Goal: Task Accomplishment & Management: Manage account settings

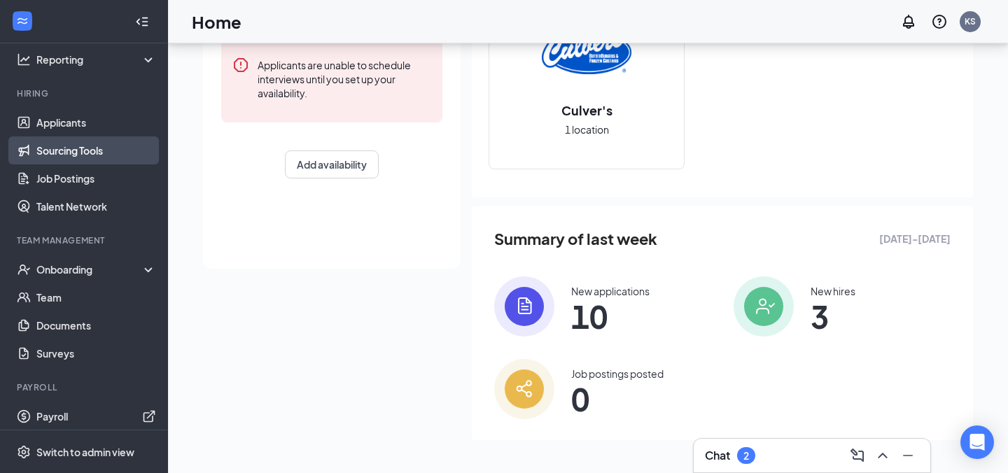
scroll to position [102, 0]
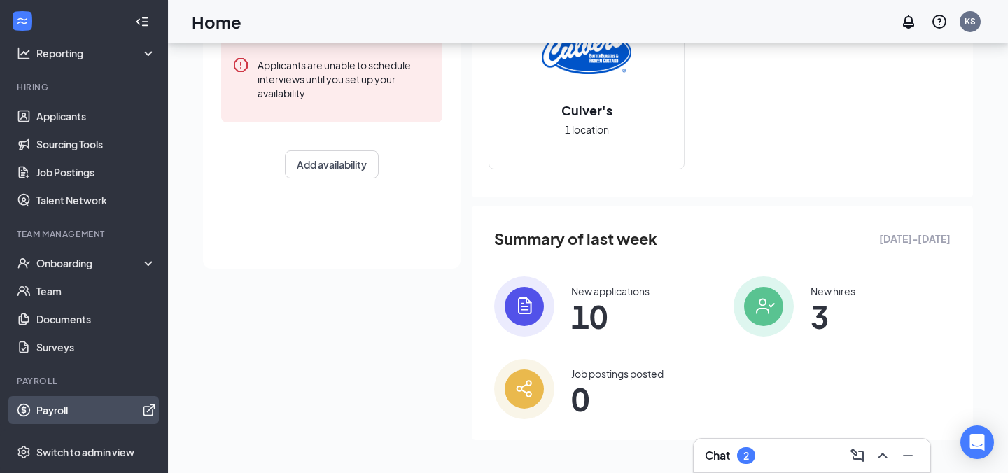
click at [85, 409] on link "Payroll" at bounding box center [96, 410] width 120 height 28
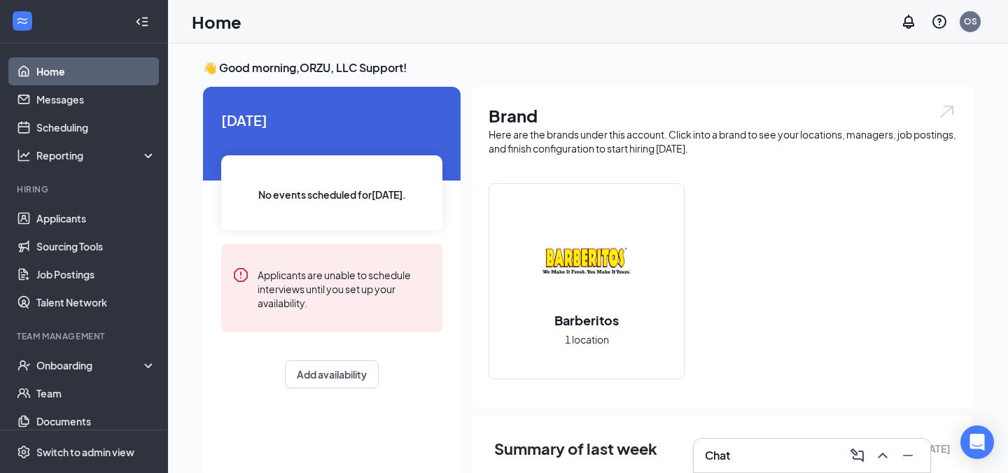
click at [967, 25] on div "OS" at bounding box center [970, 21] width 13 height 12
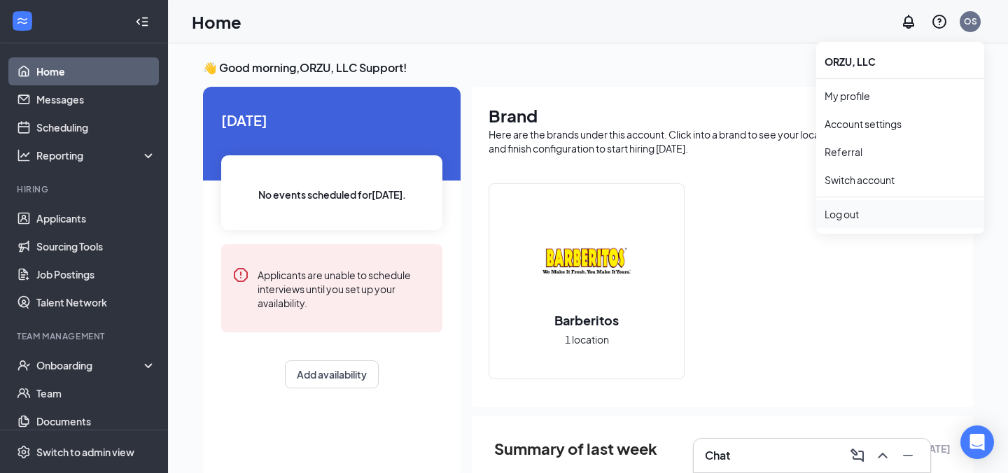
click at [853, 217] on div "Log out" at bounding box center [900, 214] width 151 height 14
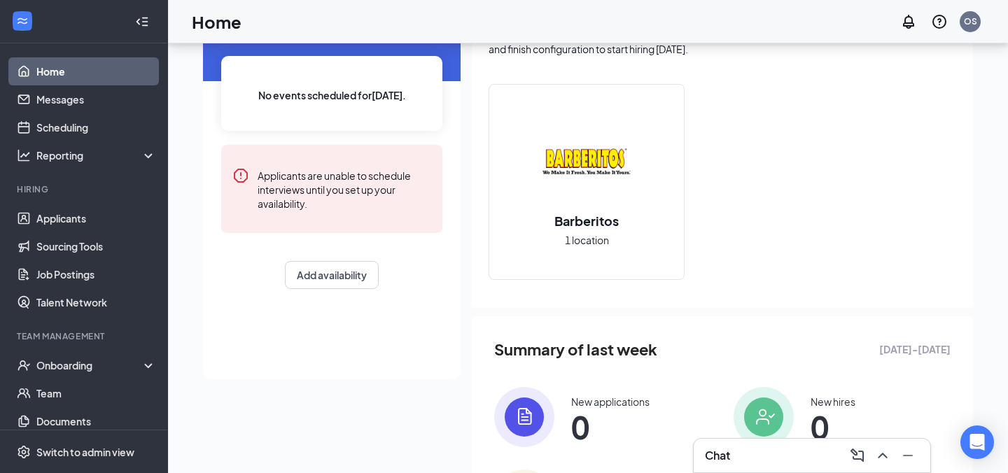
scroll to position [210, 0]
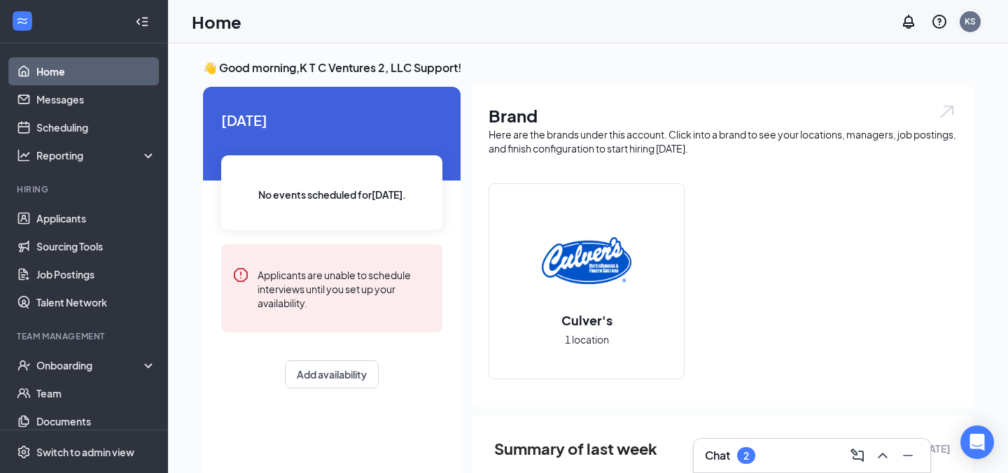
click at [967, 21] on div "KS" at bounding box center [970, 21] width 11 height 12
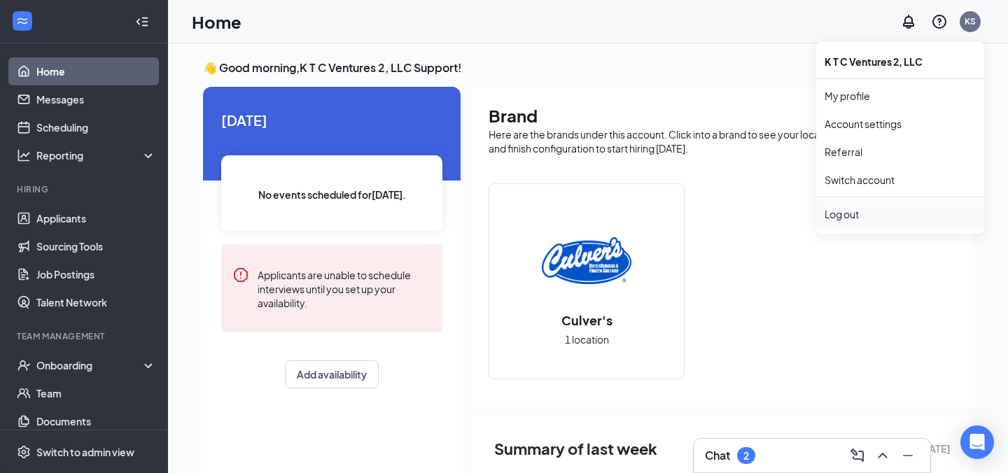
click at [857, 213] on div "Log out" at bounding box center [900, 214] width 151 height 14
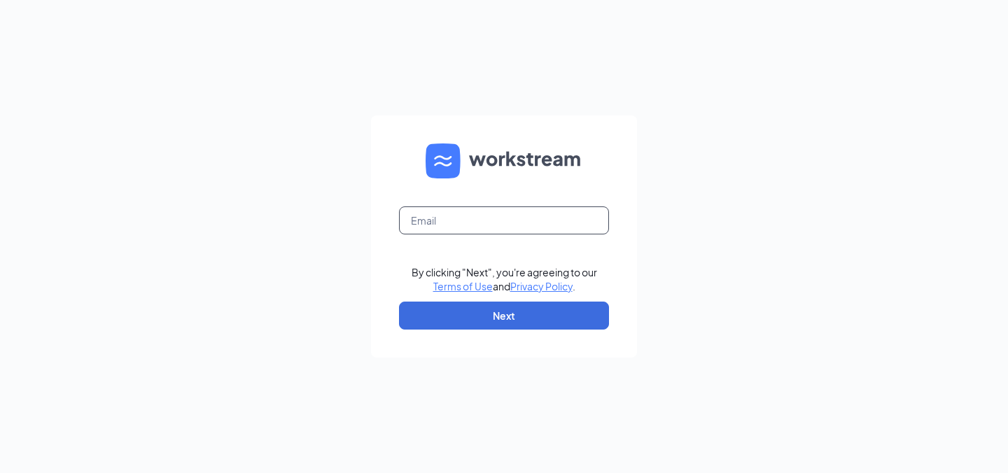
click at [416, 214] on input "text" at bounding box center [504, 220] width 210 height 28
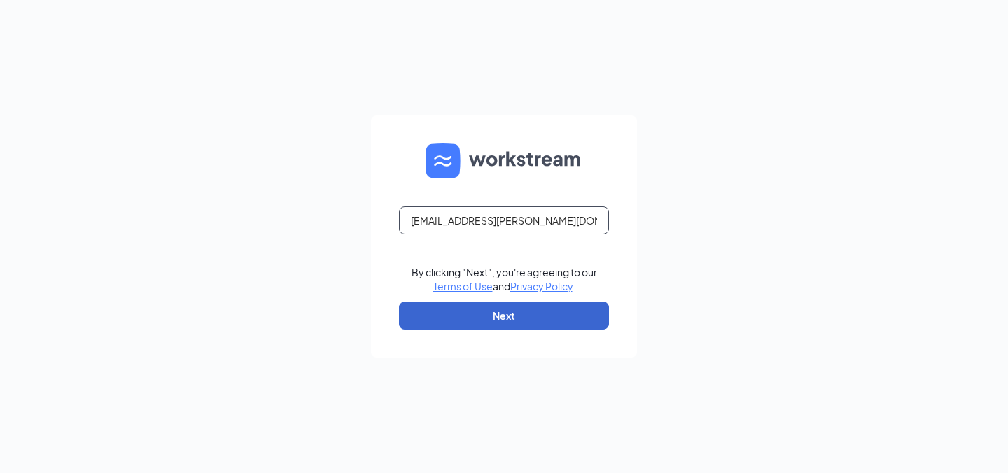
type input "ja.macatangay+ktc@workstream.is"
click at [493, 321] on button "Next" at bounding box center [504, 316] width 210 height 28
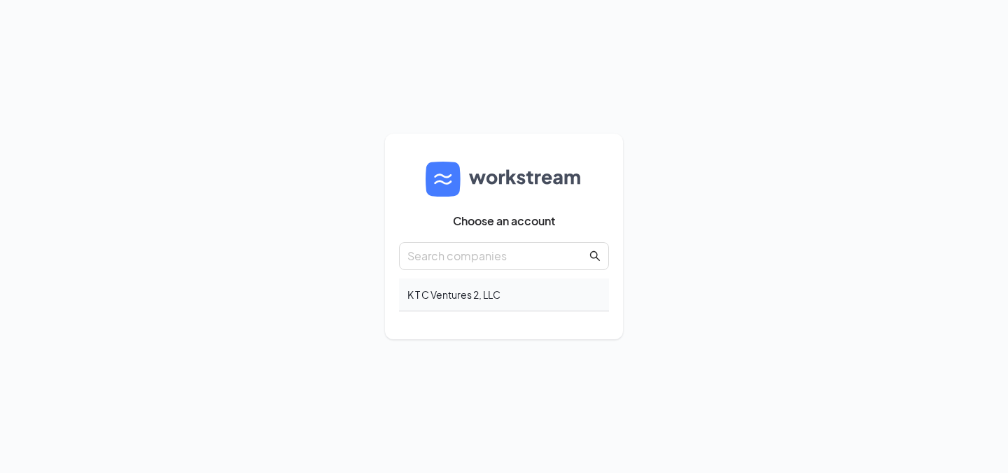
click at [542, 298] on div "K T C Ventures 2, LLC" at bounding box center [504, 295] width 210 height 33
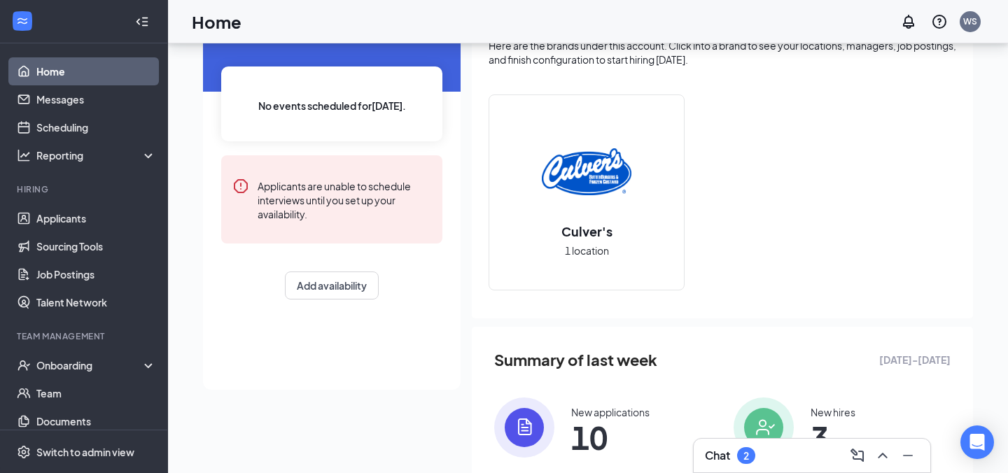
scroll to position [130, 0]
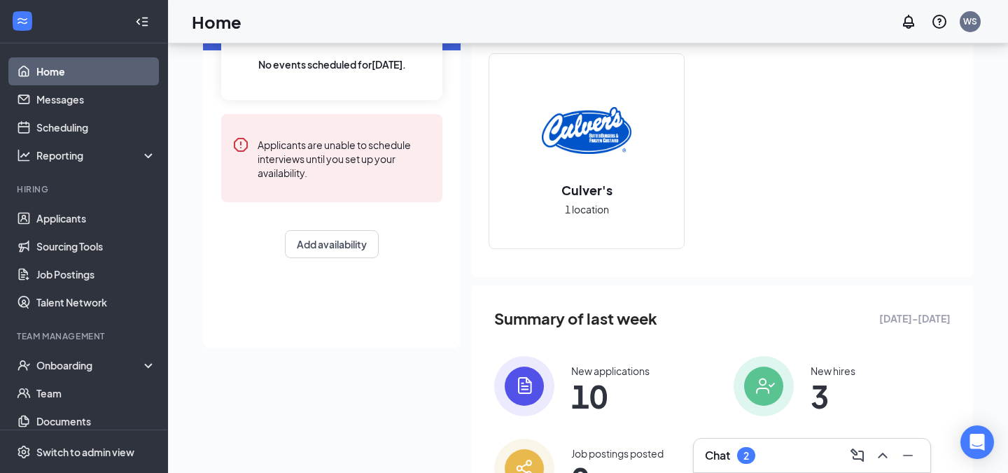
click at [341, 315] on div "Today No events scheduled for today . Applicants are unable to schedule intervi…" at bounding box center [332, 153] width 258 height 392
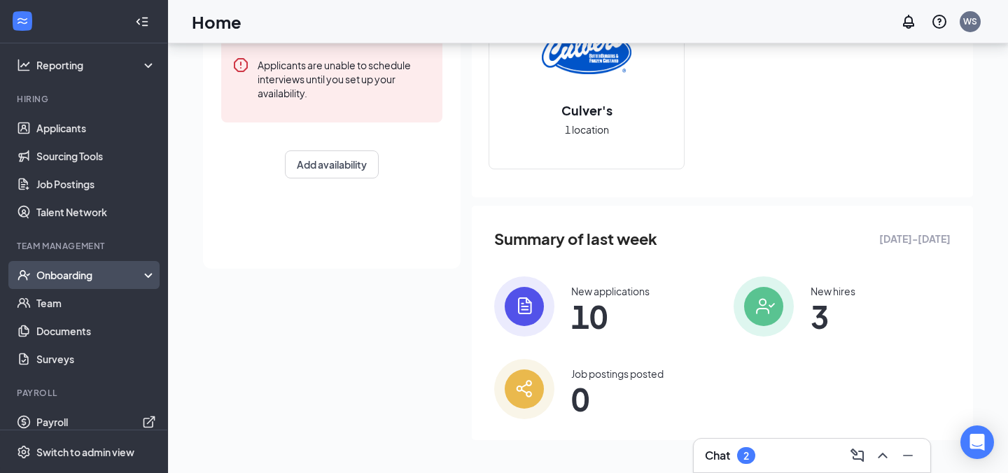
scroll to position [102, 0]
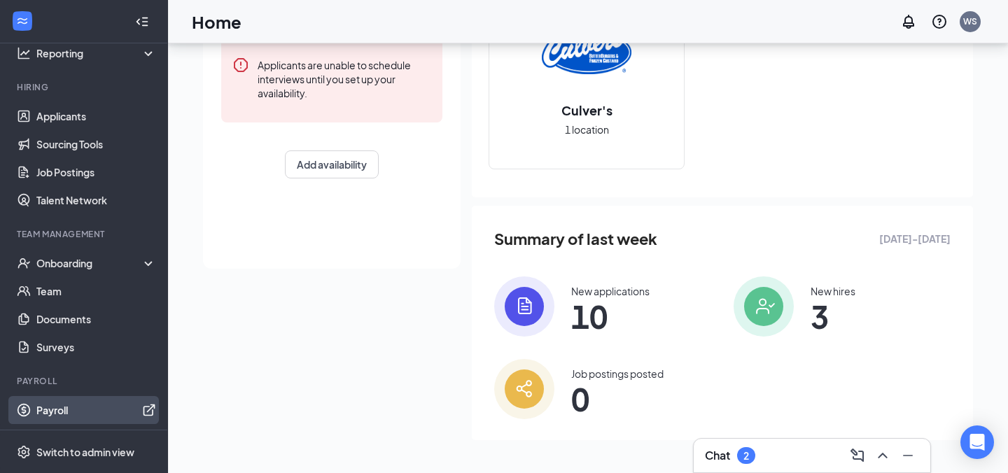
click at [46, 414] on link "Payroll" at bounding box center [96, 410] width 120 height 28
click at [276, 313] on div "Today No events scheduled for today . Applicants are unable to schedule intervi…" at bounding box center [588, 167] width 770 height 580
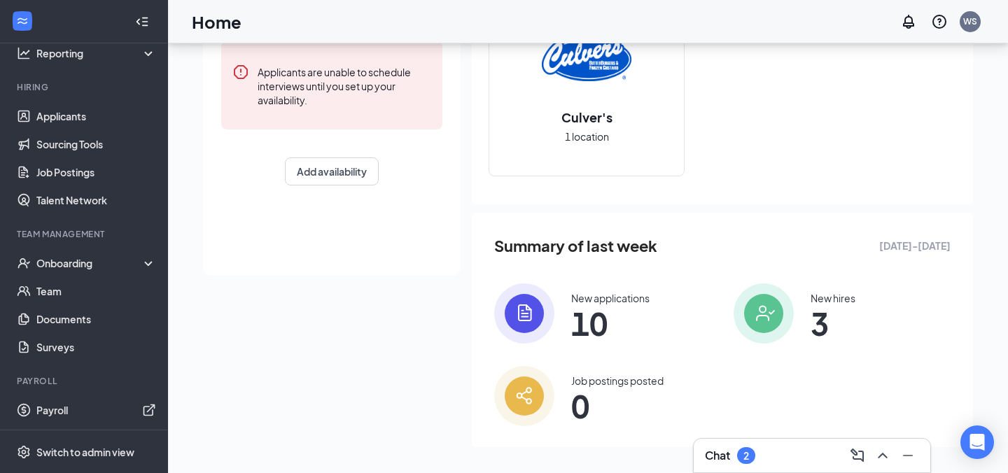
scroll to position [190, 0]
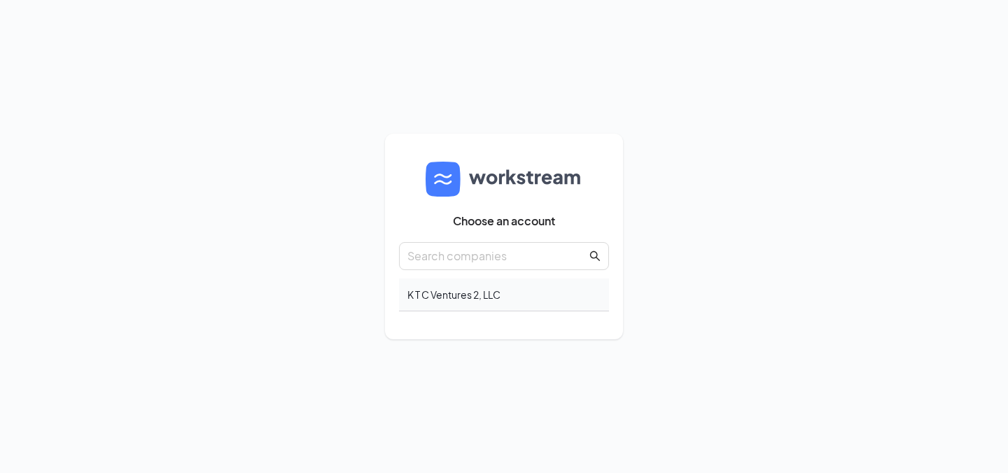
click at [449, 296] on div "K T C Ventures 2, LLC" at bounding box center [504, 295] width 210 height 33
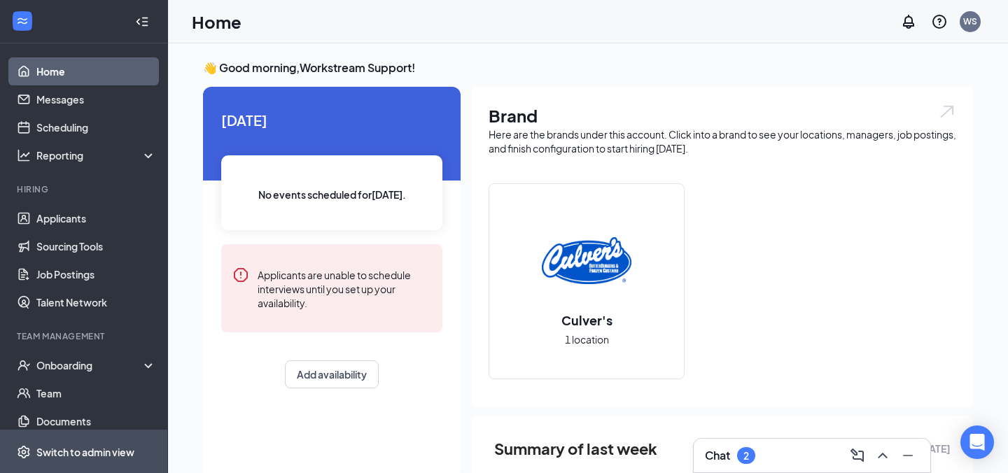
click at [85, 448] on div "Switch to admin view" at bounding box center [85, 452] width 98 height 14
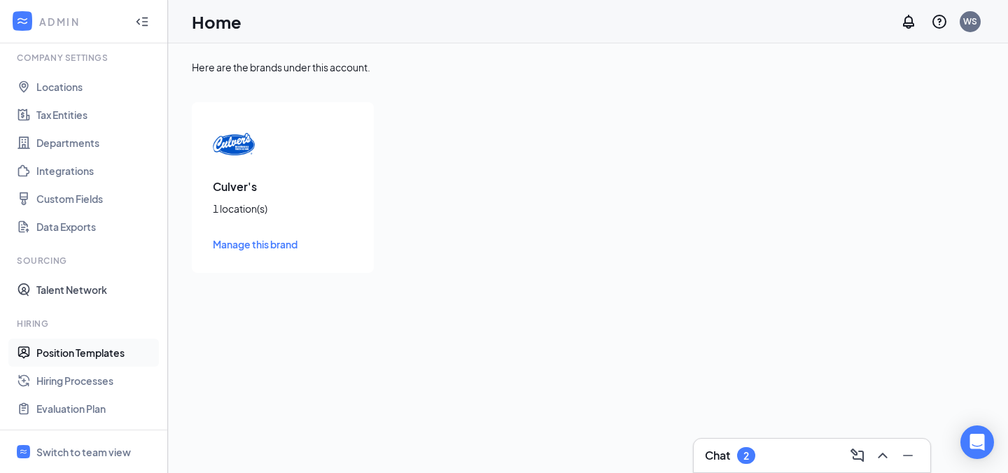
scroll to position [46, 0]
click at [74, 92] on link "Locations" at bounding box center [96, 88] width 120 height 28
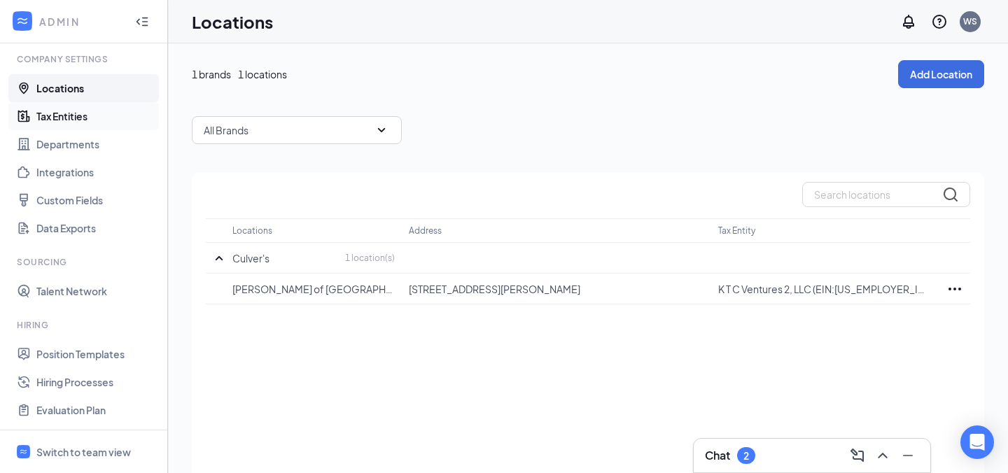
click at [92, 123] on link "Tax Entities" at bounding box center [96, 116] width 120 height 28
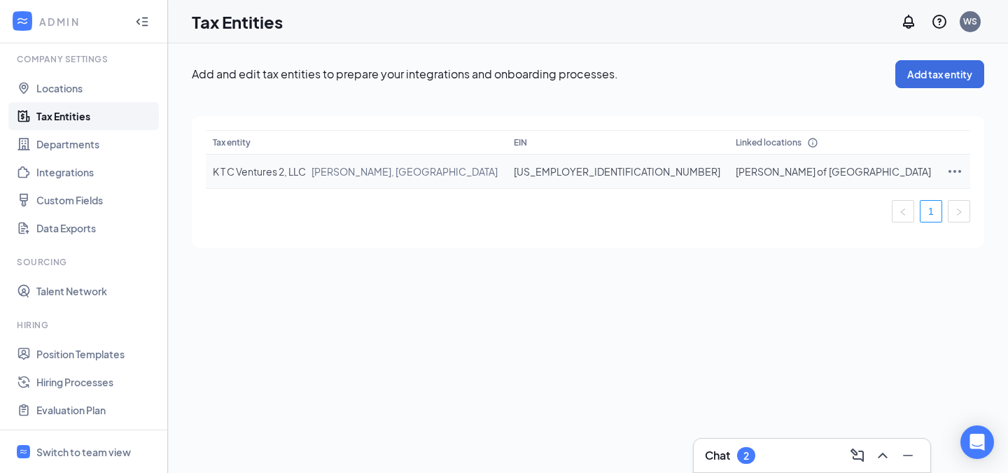
click at [414, 167] on td "K T C Ventures 2, LLC Leonard, MI" at bounding box center [356, 172] width 301 height 34
click at [946, 169] on icon "Ellipses" at bounding box center [954, 171] width 17 height 17
click at [858, 198] on span "Edit entity details" at bounding box center [850, 201] width 134 height 15
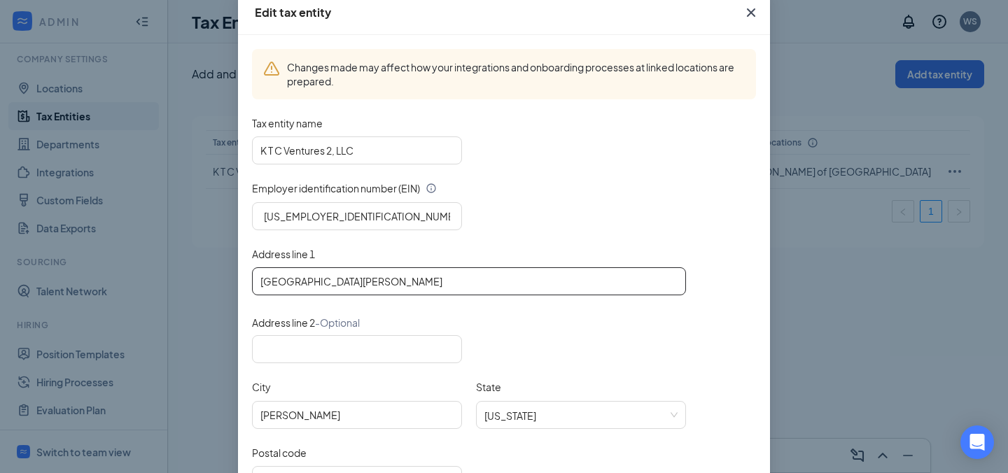
scroll to position [73, 0]
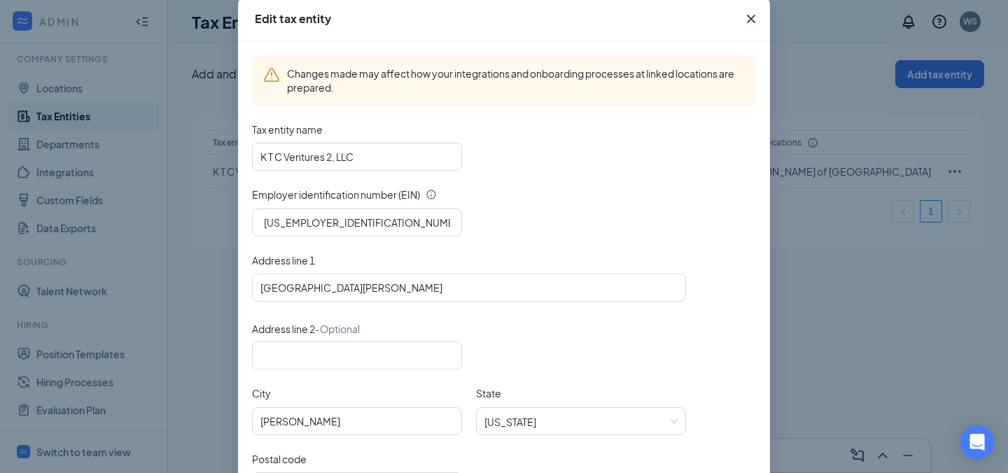
click at [750, 23] on icon "Cross" at bounding box center [751, 18] width 17 height 17
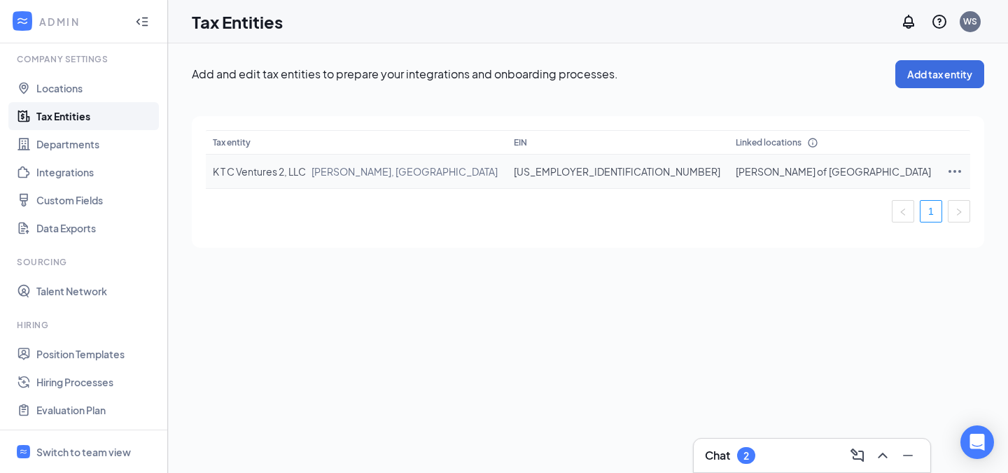
click at [946, 172] on icon "Ellipses" at bounding box center [954, 171] width 17 height 17
click at [836, 197] on span "Edit entity details" at bounding box center [850, 201] width 134 height 15
type input "K T C Ventures 2, LLC"
type input "1369 Townsend Road"
type input "Leonard"
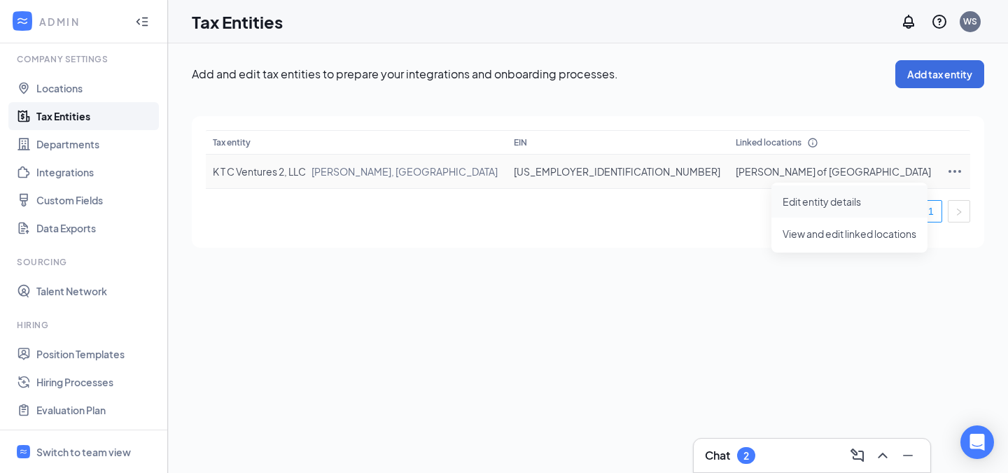
type input "48367"
type input "33-4483229"
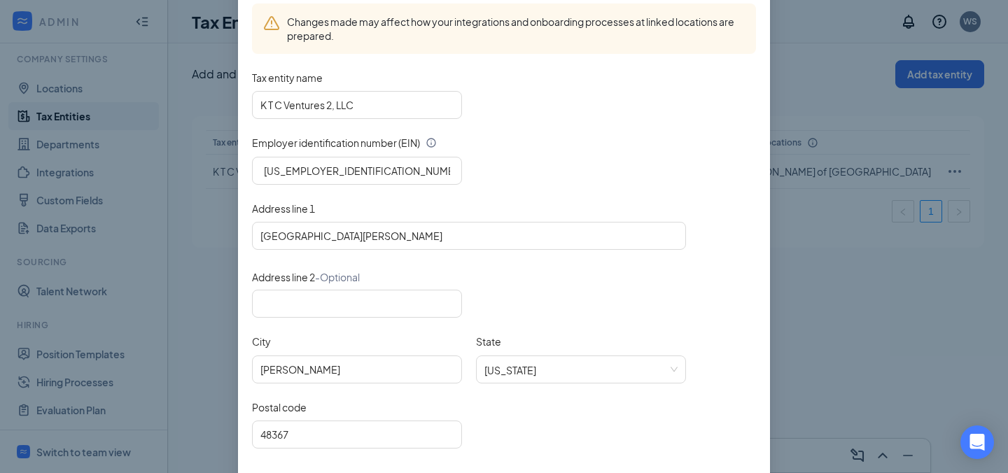
scroll to position [206, 0]
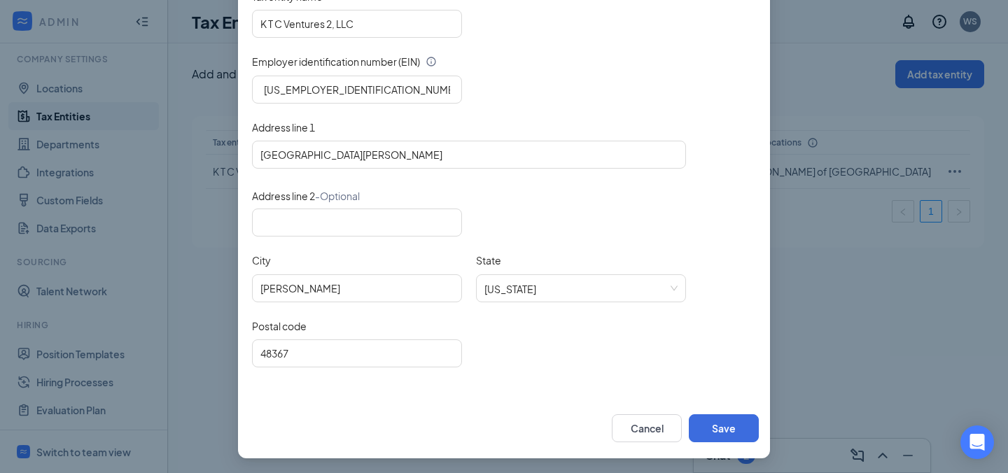
click at [810, 343] on div "Edit tax entity Changes made may affect how your integrations and onboarding pr…" at bounding box center [504, 236] width 1008 height 473
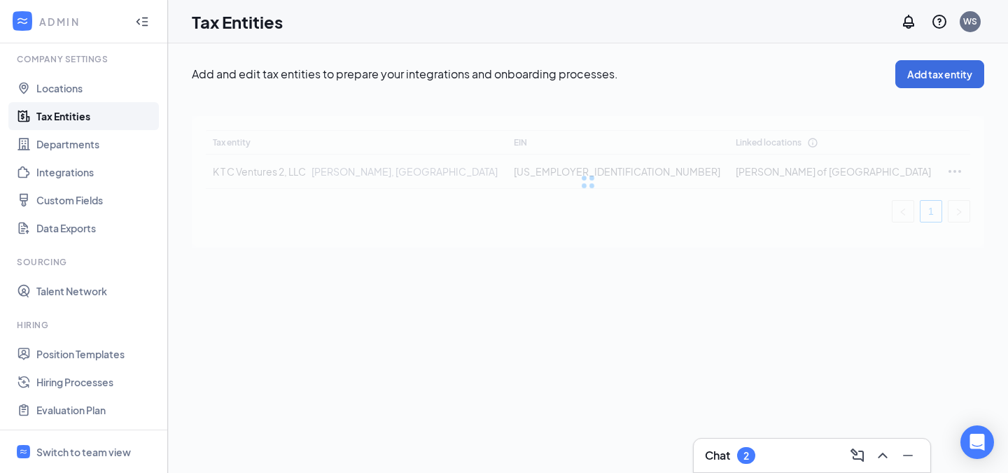
scroll to position [136, 0]
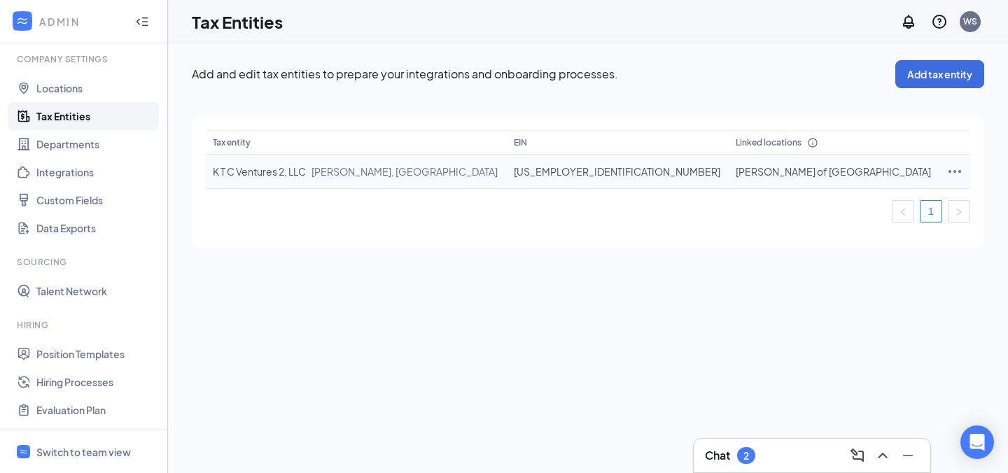
click at [946, 170] on icon "Ellipses" at bounding box center [954, 171] width 17 height 17
click at [829, 200] on span "Edit entity details" at bounding box center [850, 201] width 134 height 15
type input "K T C Ventures 2, LLC"
type input "1369 Townsend Road"
type input "Leonard"
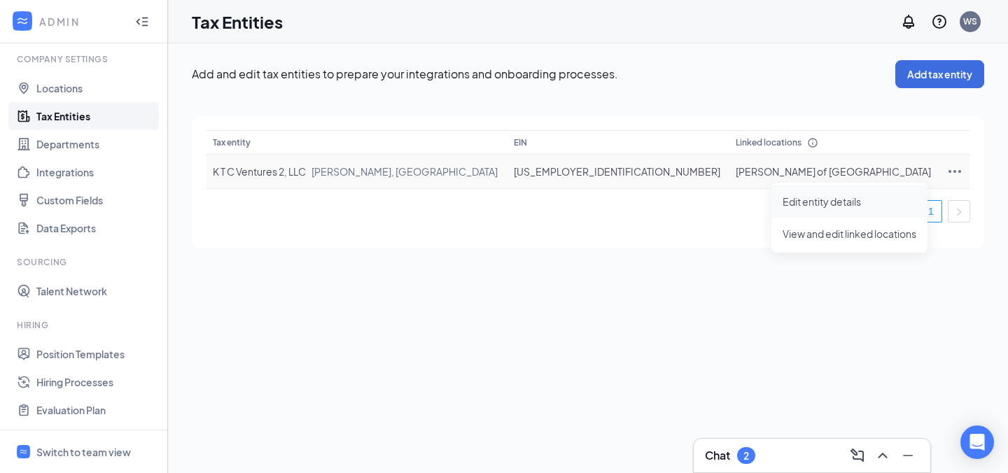
type input "48367"
type input "33-4483229"
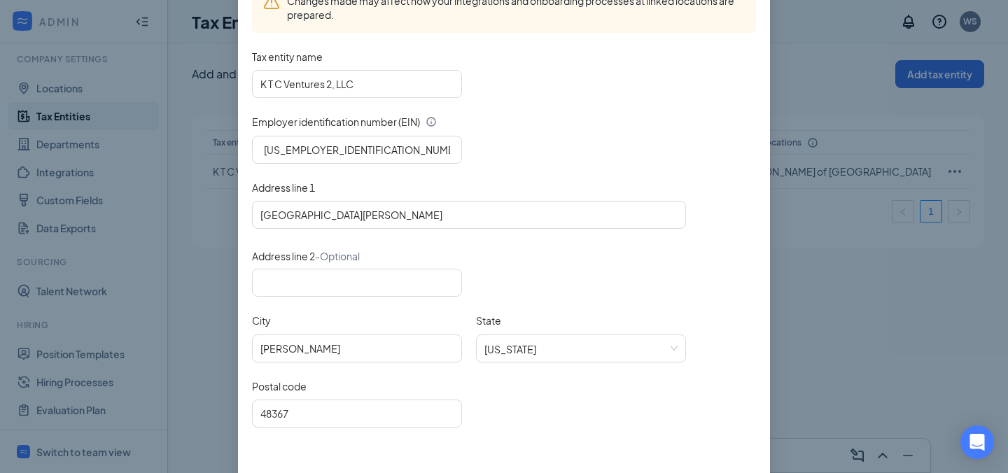
scroll to position [145, 0]
click at [845, 276] on div "Edit tax entity Changes made may affect how your integrations and onboarding pr…" at bounding box center [504, 236] width 1008 height 473
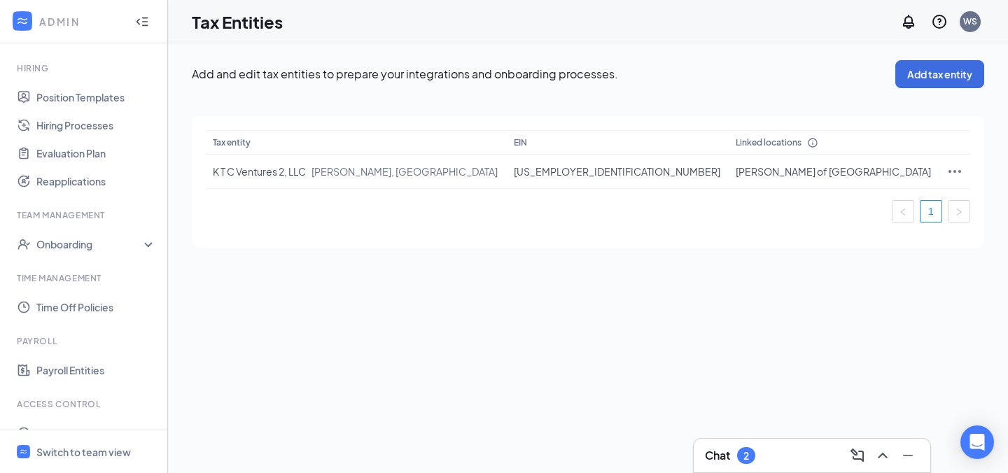
scroll to position [354, 0]
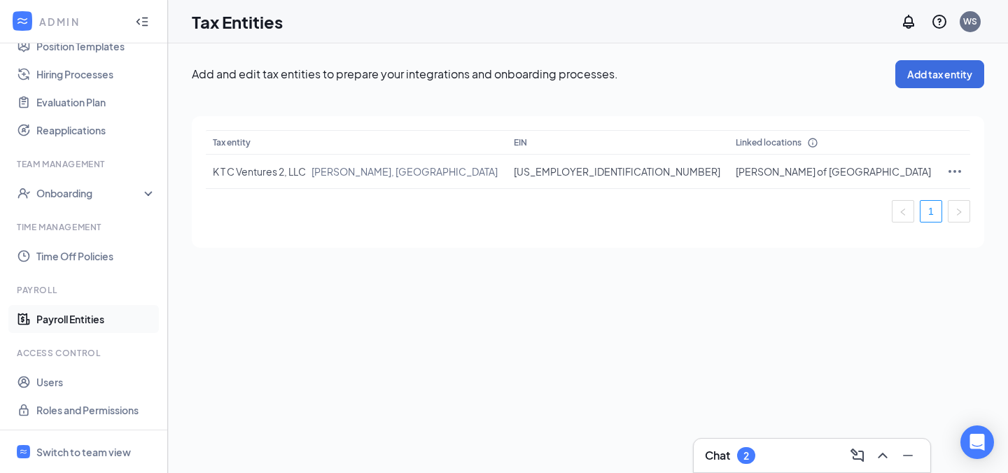
click at [79, 318] on link "Payroll Entities" at bounding box center [96, 319] width 120 height 28
